Goal: Task Accomplishment & Management: Use online tool/utility

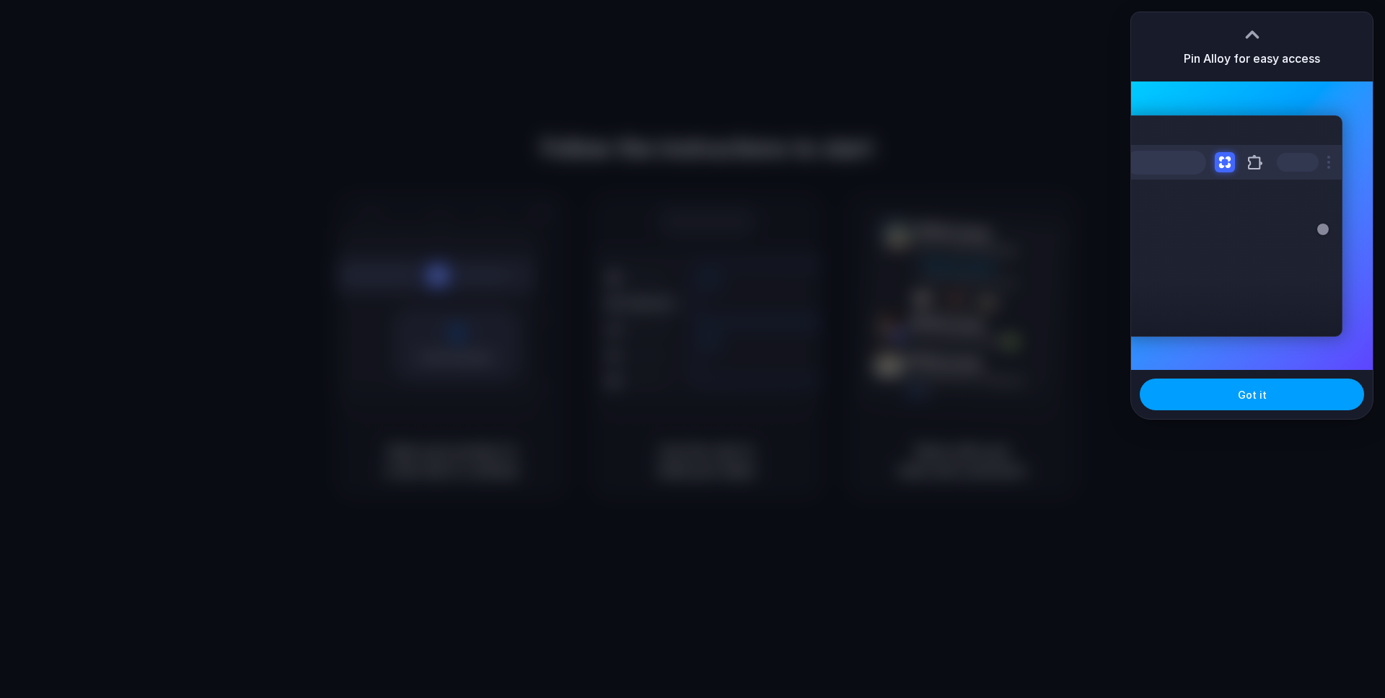
click at [1242, 396] on span "Got it" at bounding box center [1252, 394] width 29 height 15
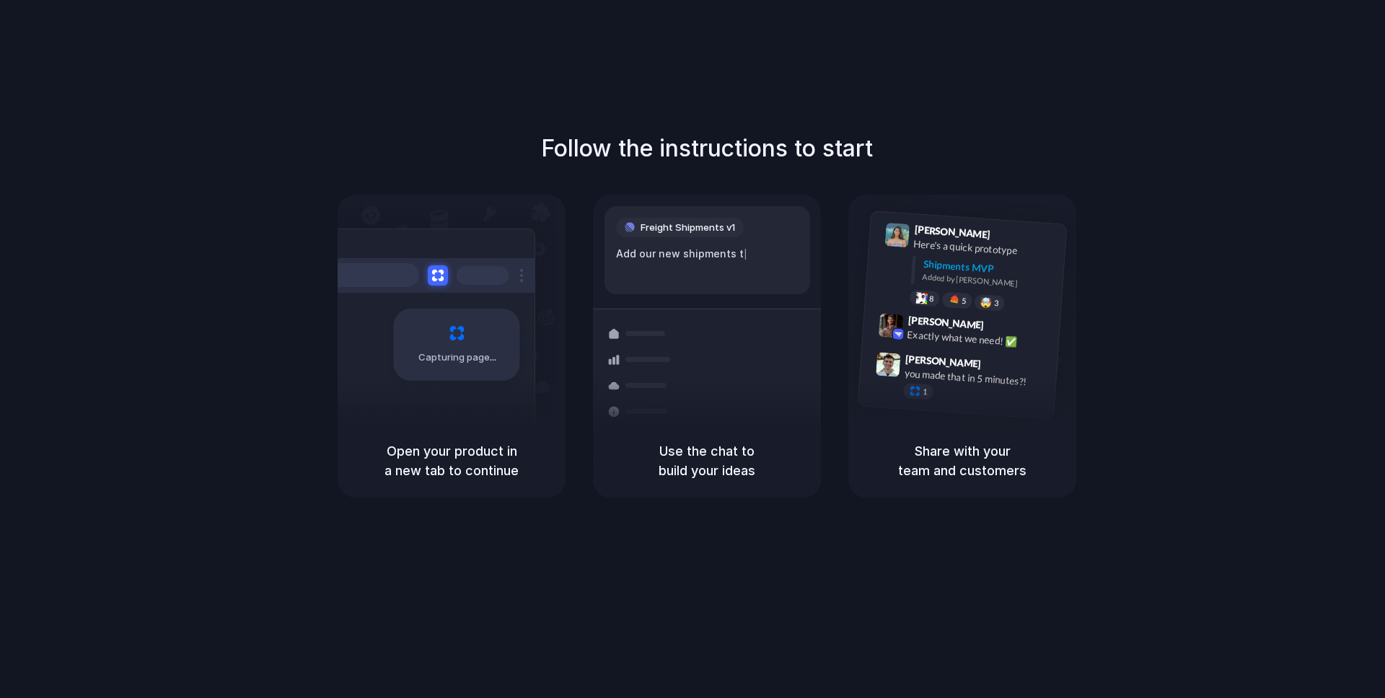
click at [715, 534] on div "Follow the instructions to start Capturing page Open your product in a new tab …" at bounding box center [707, 363] width 1414 height 727
click at [447, 411] on div "Capturing page" at bounding box center [426, 339] width 218 height 221
click at [567, 71] on div "Follow the instructions to start Capturing page Open your product in a new tab …" at bounding box center [707, 363] width 1414 height 727
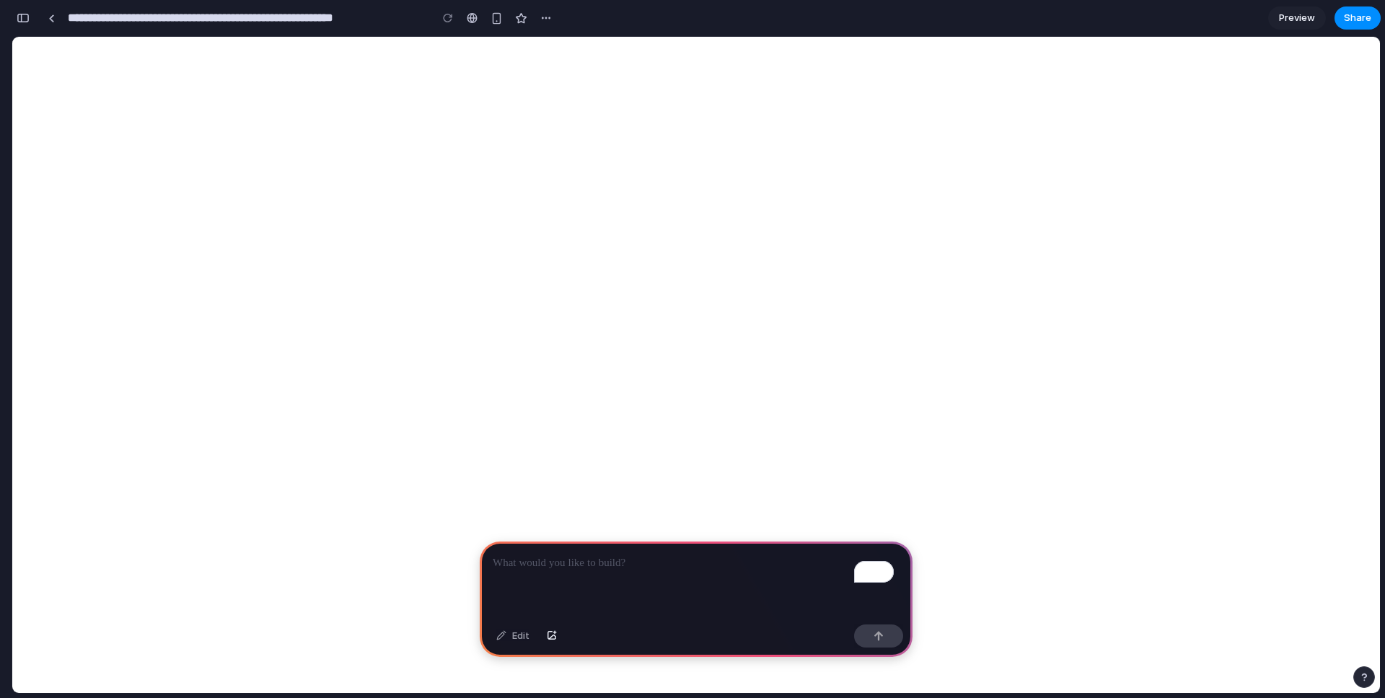
select select "********"
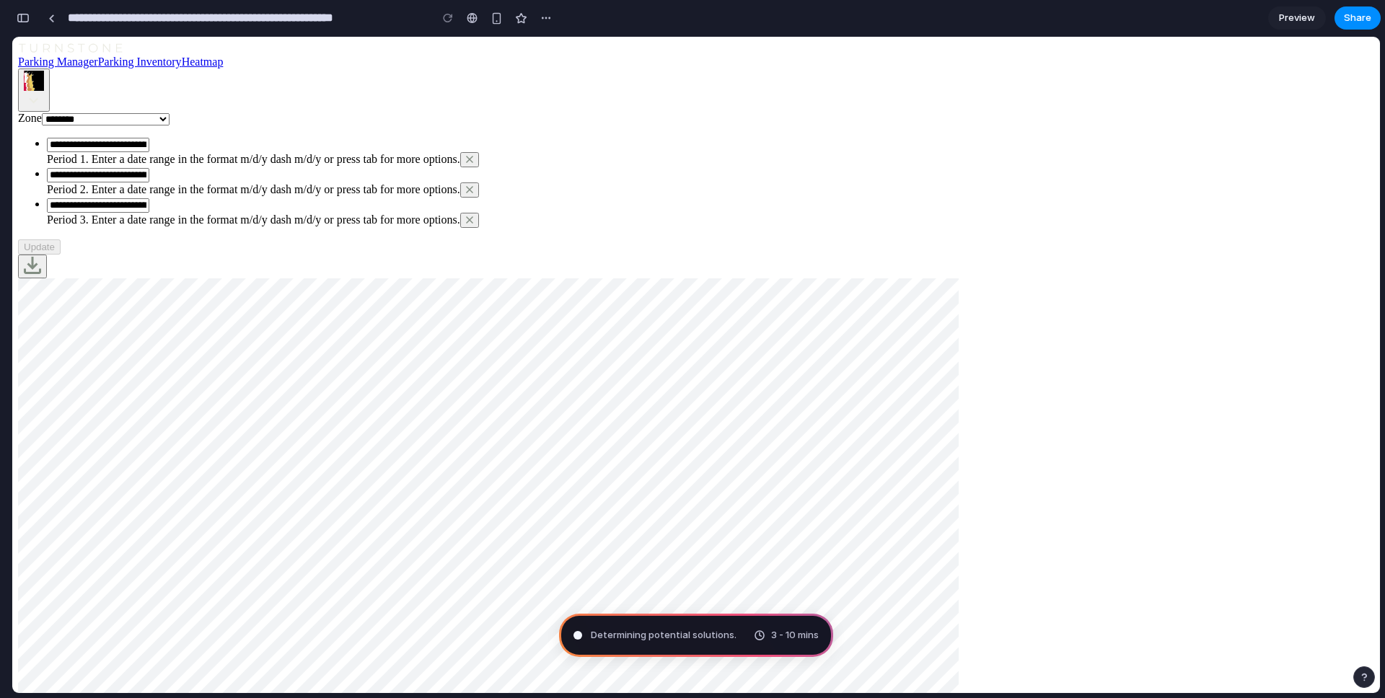
type input "**********"
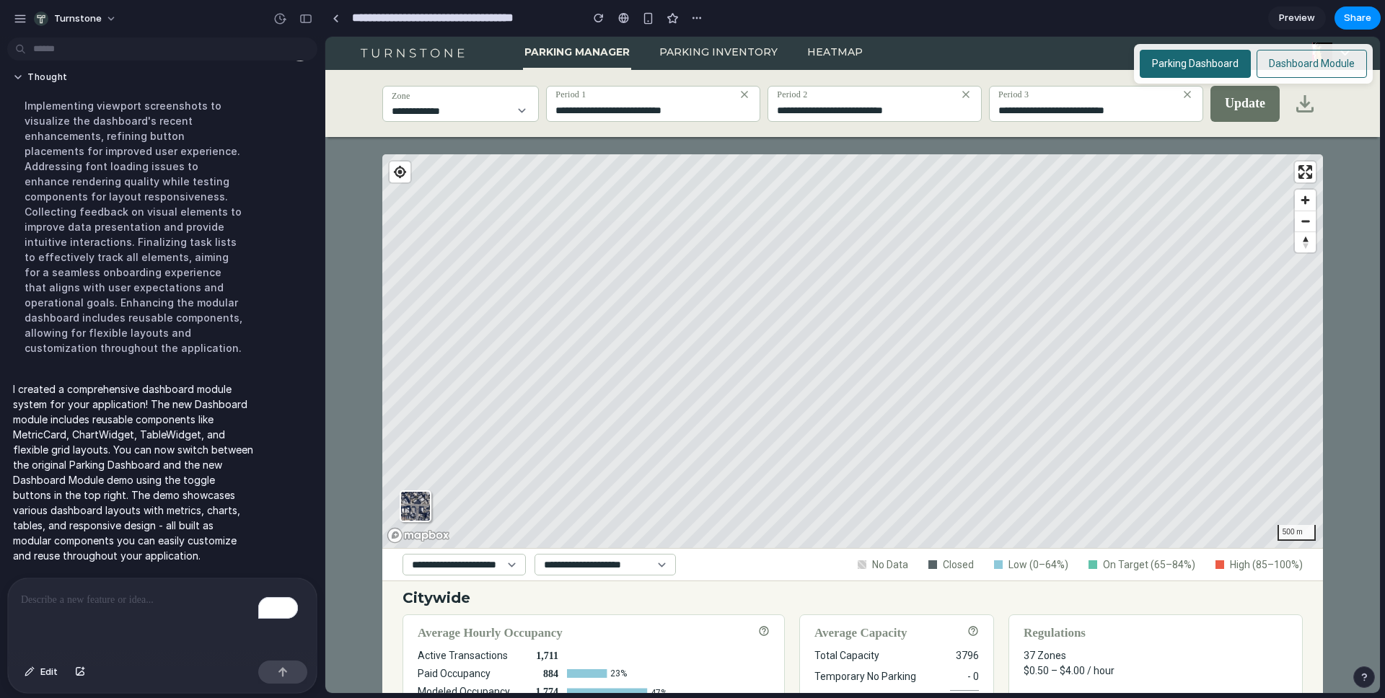
click at [1285, 62] on button "Dashboard Module" at bounding box center [1312, 64] width 110 height 28
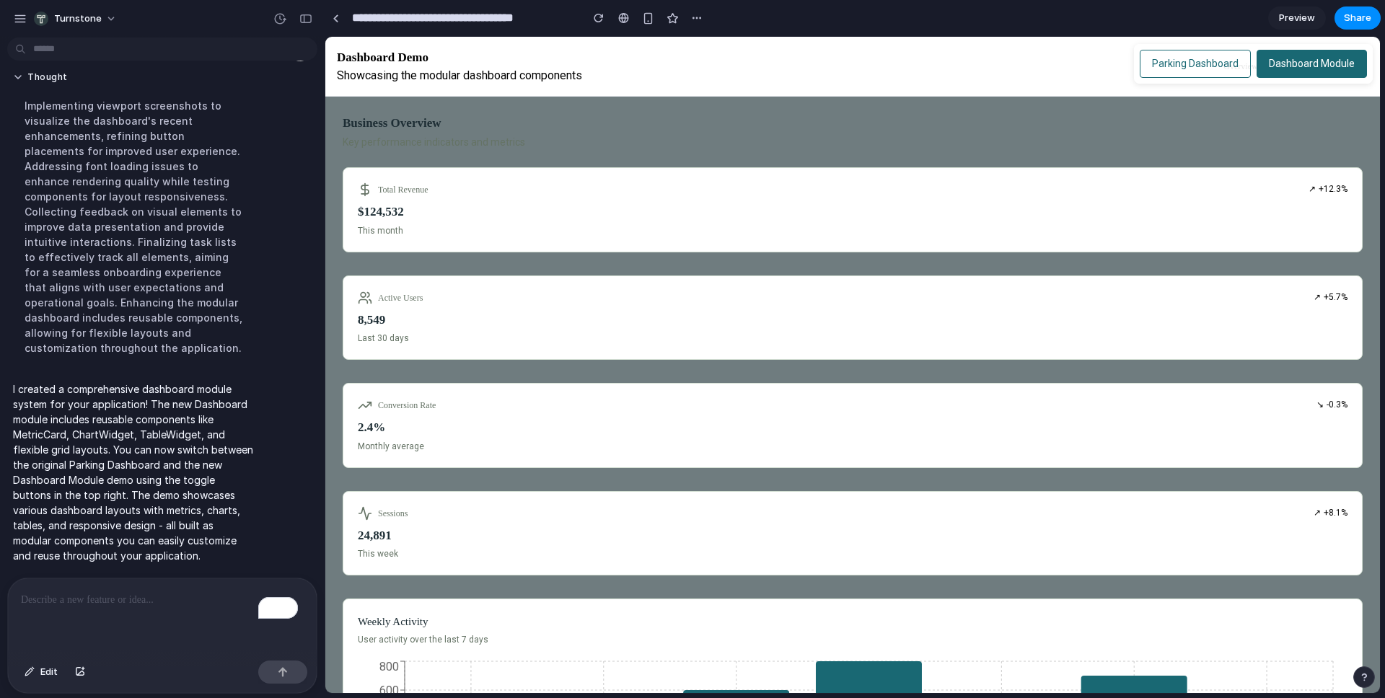
click at [1154, 59] on button "Parking Dashboard" at bounding box center [1195, 64] width 111 height 28
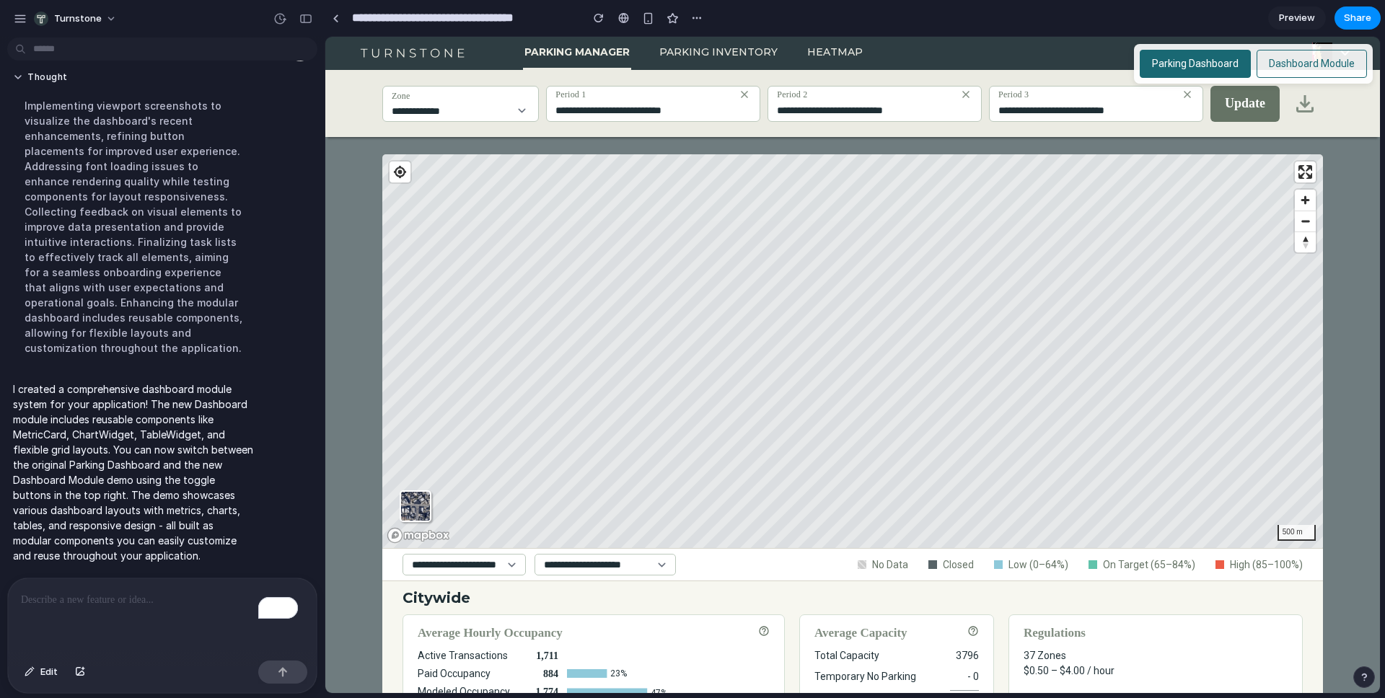
click at [1299, 59] on button "Dashboard Module" at bounding box center [1312, 64] width 110 height 28
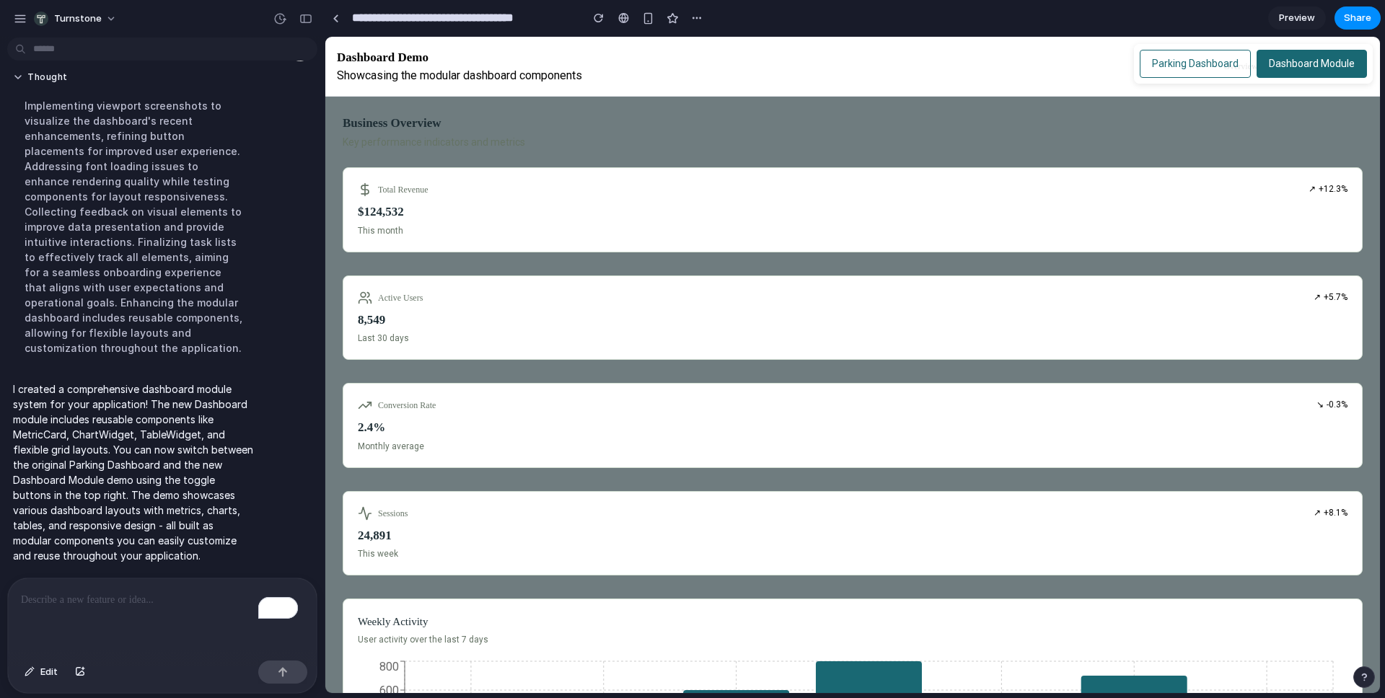
scroll to position [170, 0]
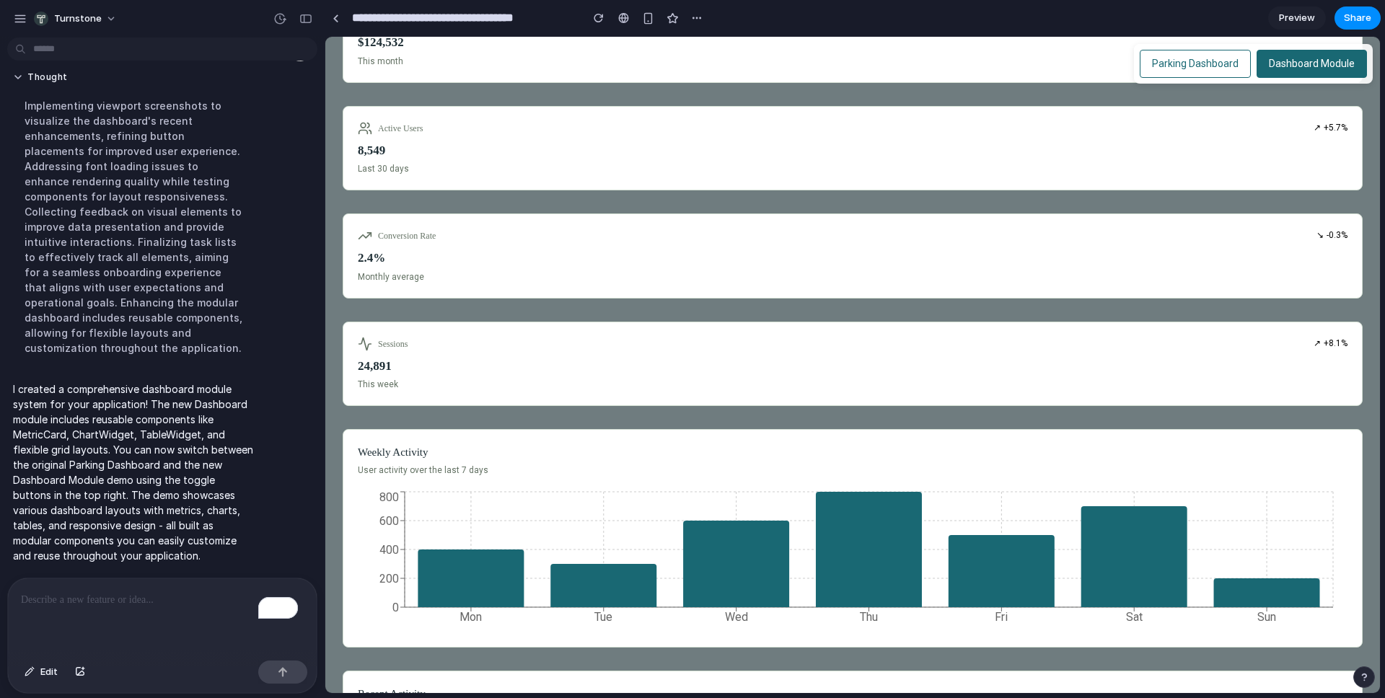
click at [1333, 382] on div "Sessions 24,891 This week ↗ +8.1%" at bounding box center [853, 364] width 990 height 55
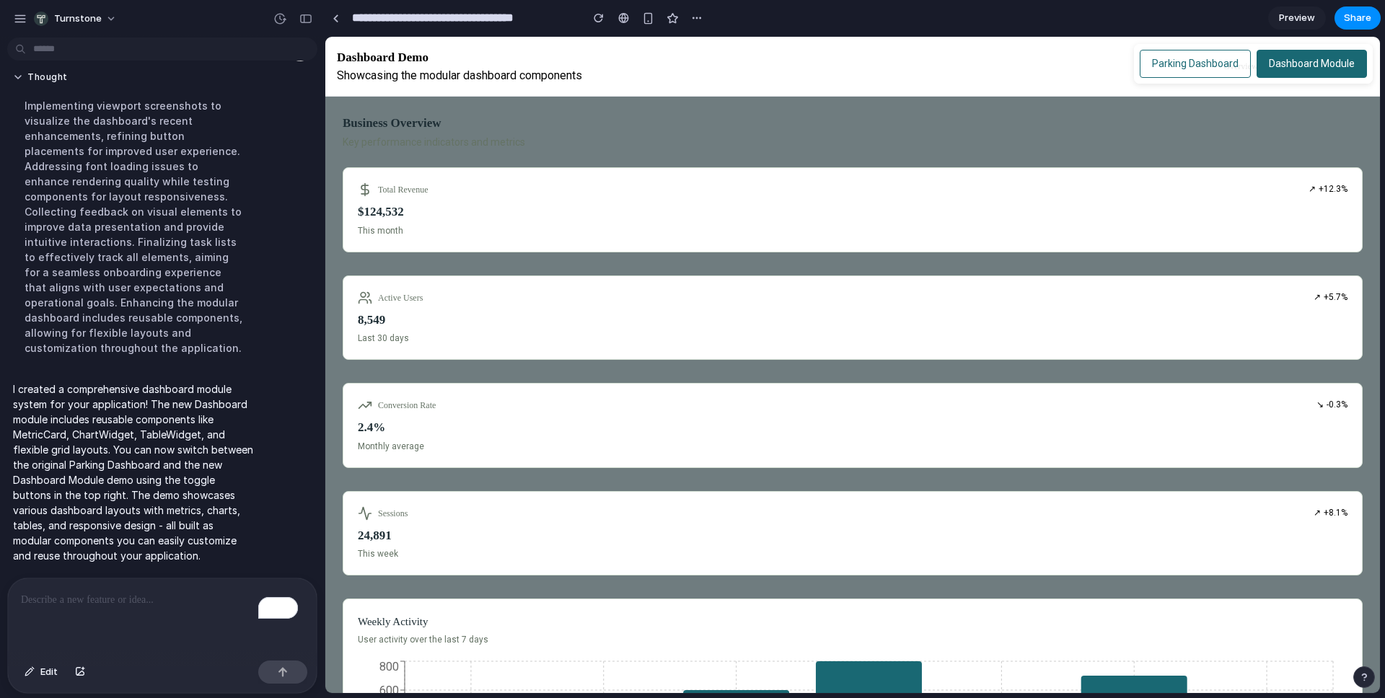
click at [1159, 63] on button "Parking Dashboard" at bounding box center [1195, 64] width 111 height 28
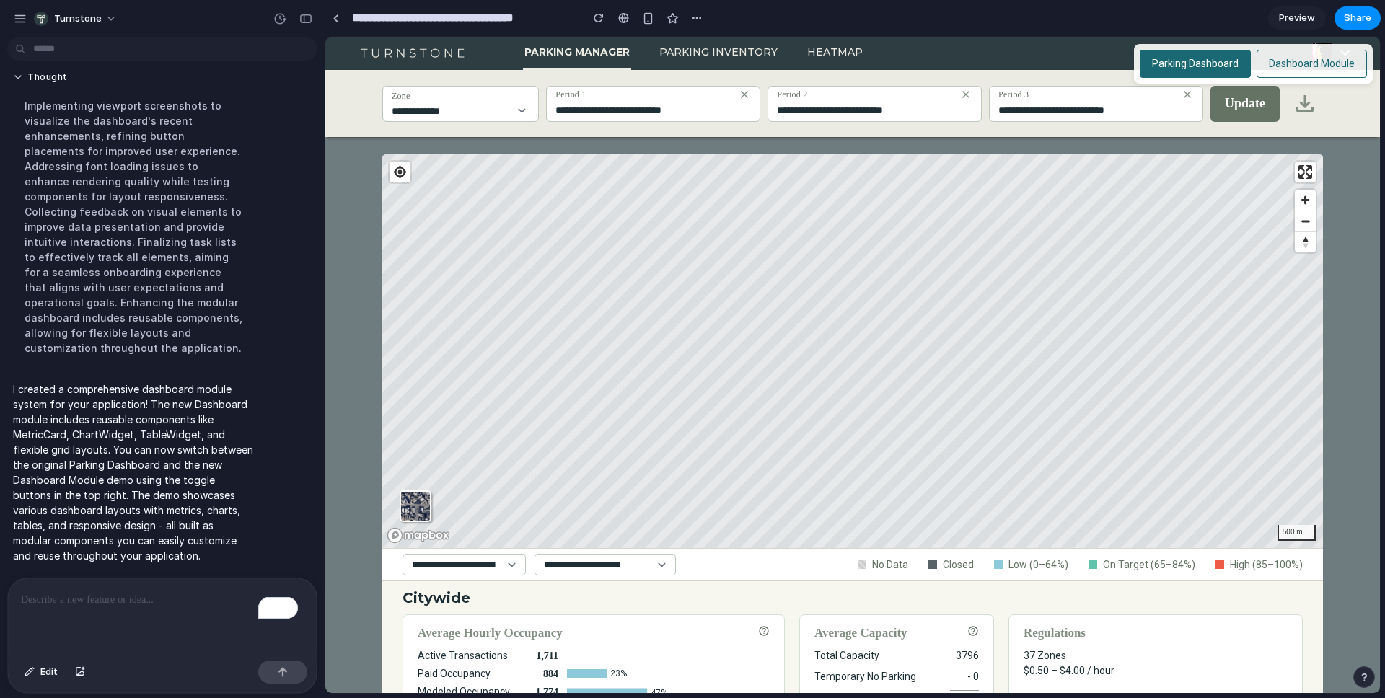
click at [598, 58] on link "Parking Manager" at bounding box center [577, 52] width 108 height 31
click at [717, 58] on link "Parking Inventory" at bounding box center [718, 52] width 121 height 31
click at [110, 597] on p "To enrich screen reader interactions, please activate Accessibility in Grammarl…" at bounding box center [162, 600] width 283 height 17
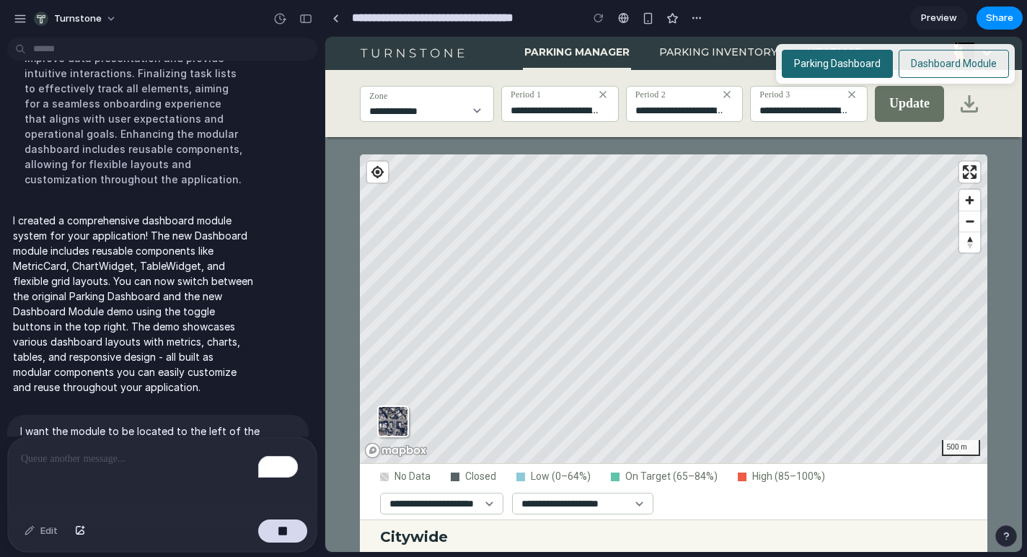
scroll to position [251, 0]
